Goal: Information Seeking & Learning: Learn about a topic

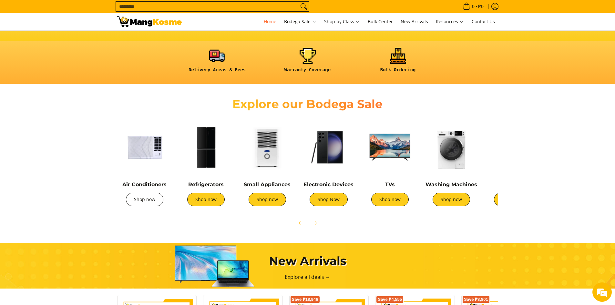
click at [152, 200] on link "Shop now" at bounding box center [144, 200] width 37 height 14
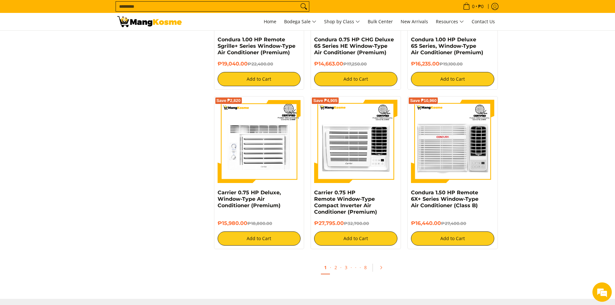
scroll to position [1129, 0]
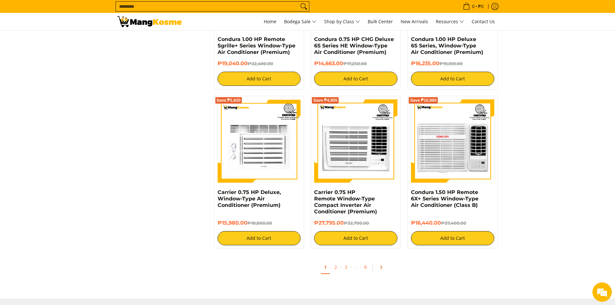
click at [379, 268] on icon "Pagination" at bounding box center [381, 267] width 5 height 5
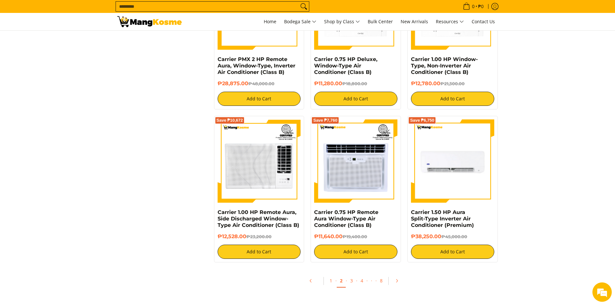
scroll to position [1129, 0]
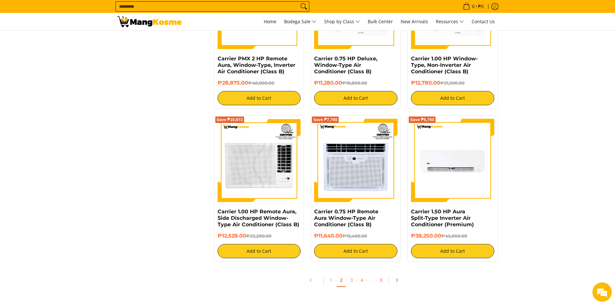
click at [395, 282] on icon "Pagination" at bounding box center [396, 280] width 5 height 5
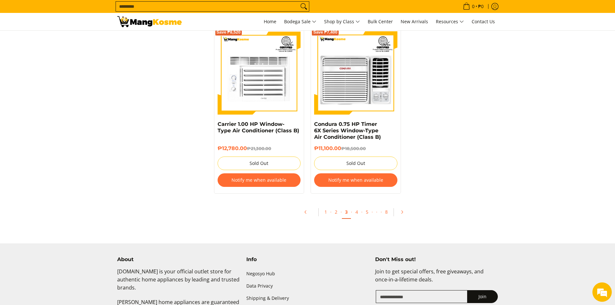
scroll to position [1323, 0]
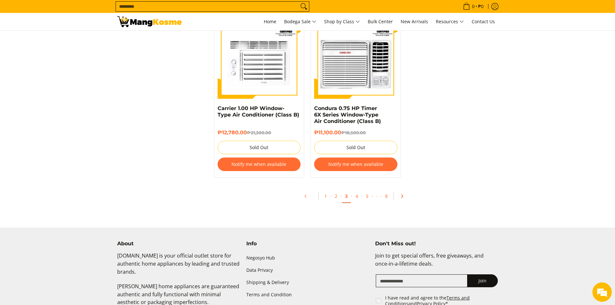
click at [404, 191] on link "Pagination" at bounding box center [403, 196] width 15 height 11
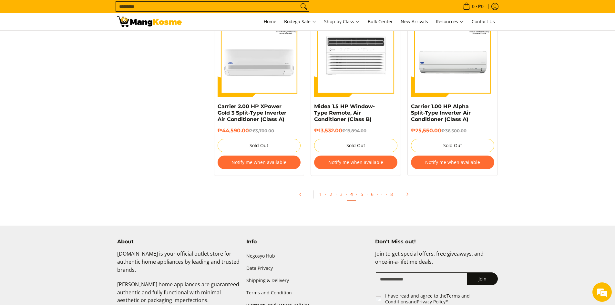
scroll to position [1355, 0]
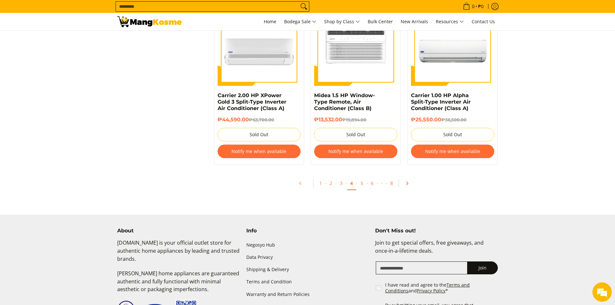
click at [410, 183] on link "Pagination" at bounding box center [408, 183] width 15 height 11
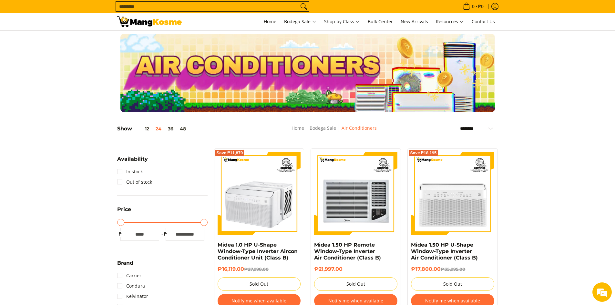
click at [208, 82] on div at bounding box center [307, 73] width 381 height 78
click at [159, 25] on img at bounding box center [149, 21] width 65 height 11
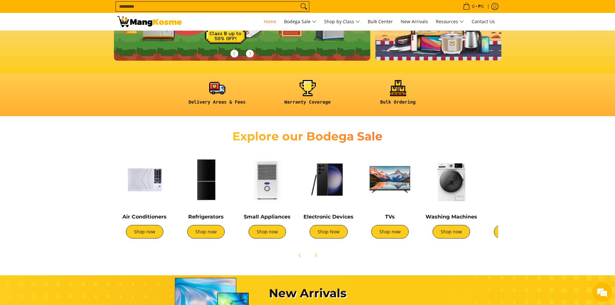
scroll to position [194, 0]
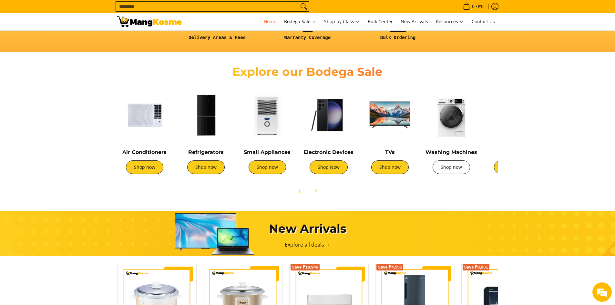
click at [452, 172] on link "Shop now" at bounding box center [450, 167] width 37 height 14
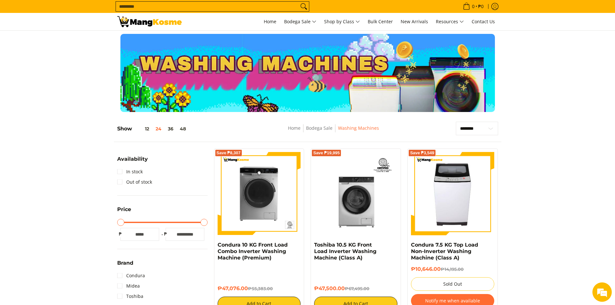
click at [156, 24] on img at bounding box center [149, 21] width 65 height 11
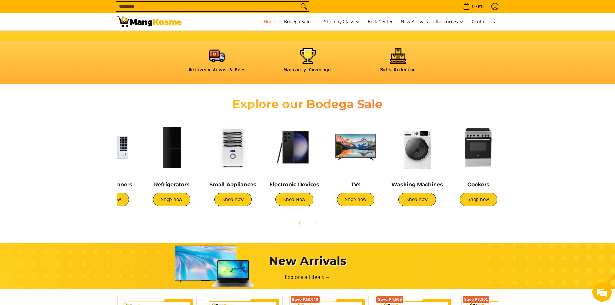
scroll to position [0, 1]
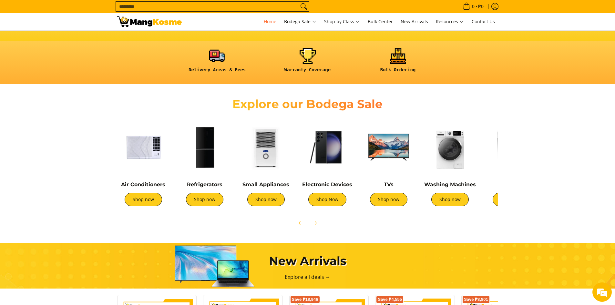
drag, startPoint x: 481, startPoint y: 196, endPoint x: 619, endPoint y: 200, distance: 137.8
click at [209, 207] on div "Refrigerators Shop now" at bounding box center [204, 196] width 55 height 31
click at [208, 176] on div "Refrigerators Shop now" at bounding box center [204, 166] width 55 height 93
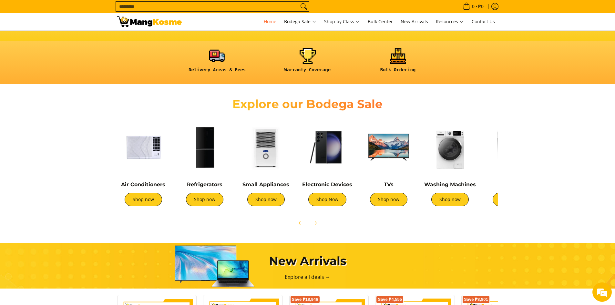
scroll to position [0, 0]
click at [210, 198] on link "Shop now" at bounding box center [204, 200] width 37 height 14
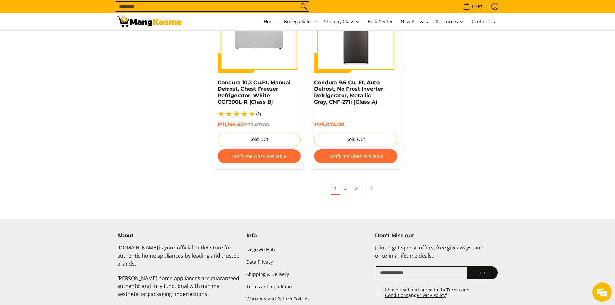
scroll to position [1420, 0]
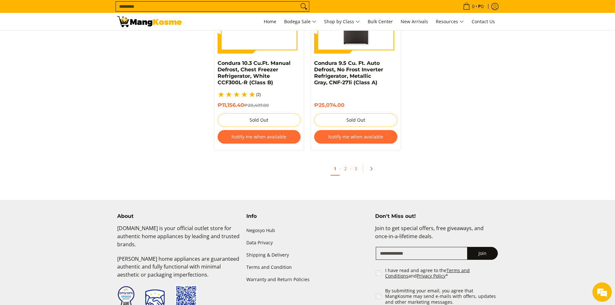
click at [373, 167] on icon "Pagination" at bounding box center [371, 169] width 5 height 5
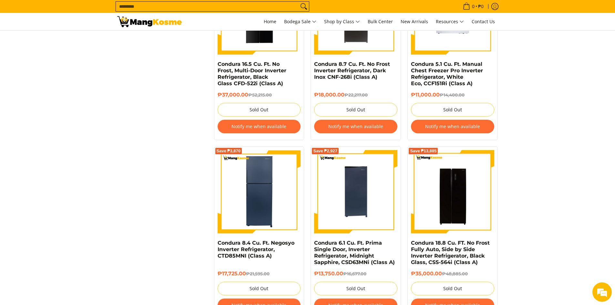
scroll to position [1291, 0]
